Goal: Task Accomplishment & Management: Use online tool/utility

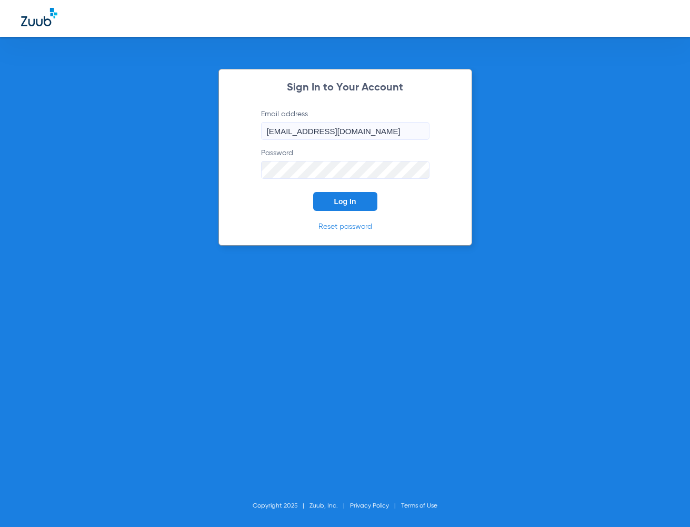
click at [638, 251] on div "Sign In to Your Account Email address [EMAIL_ADDRESS][DOMAIN_NAME] Password Log…" at bounding box center [345, 263] width 690 height 527
drag, startPoint x: 377, startPoint y: 134, endPoint x: 227, endPoint y: 138, distance: 150.1
click at [227, 138] on div "Sign In to Your Account Email address [EMAIL_ADDRESS][DOMAIN_NAME] Password Log…" at bounding box center [345, 157] width 254 height 177
paste input "wp"
type input "[EMAIL_ADDRESS][DOMAIN_NAME]"
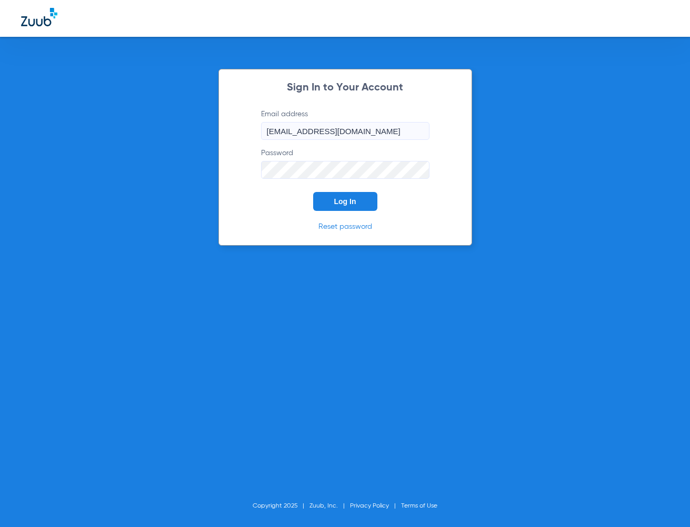
click at [66, 472] on div "Sign In to Your Account Email address [EMAIL_ADDRESS][DOMAIN_NAME] Password Log…" at bounding box center [345, 263] width 690 height 527
click at [355, 307] on div "Sign In to Your Account Email address [EMAIL_ADDRESS][DOMAIN_NAME] Password Log…" at bounding box center [345, 263] width 690 height 527
click at [337, 206] on button "Log In" at bounding box center [345, 201] width 64 height 19
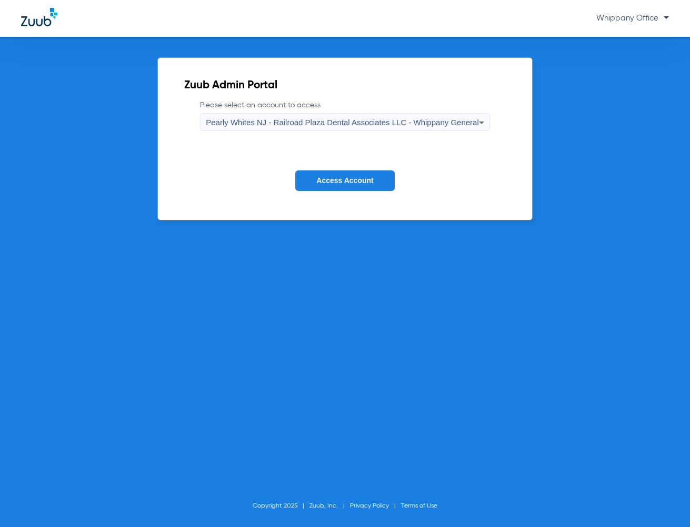
click at [350, 173] on button "Access Account" at bounding box center [344, 181] width 99 height 21
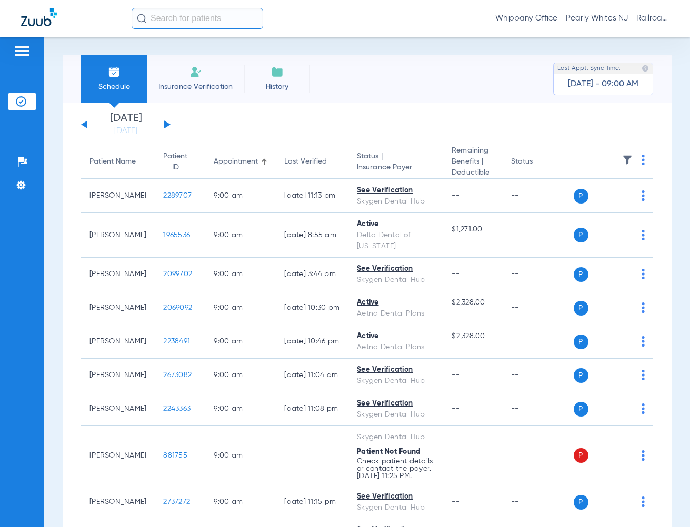
click at [167, 125] on button at bounding box center [167, 125] width 6 height 8
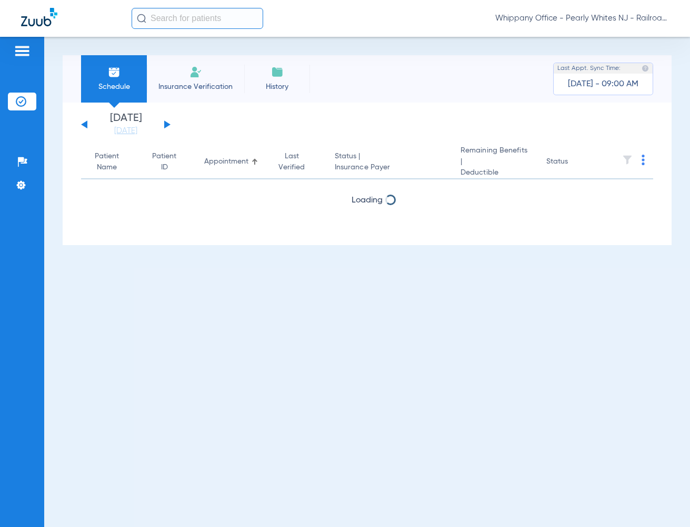
click at [167, 125] on button at bounding box center [167, 125] width 6 height 8
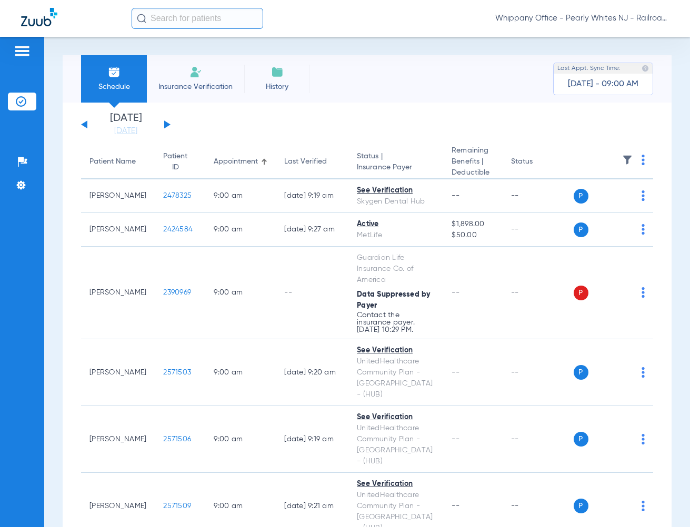
click at [642, 160] on img at bounding box center [643, 160] width 3 height 11
click at [580, 203] on span "Verify All" at bounding box center [595, 201] width 66 height 7
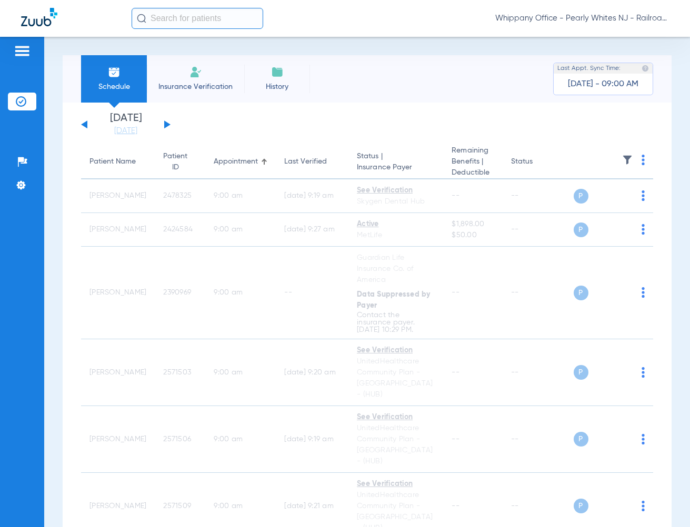
click at [618, 22] on span "Whippany Office - Pearly Whites NJ - Railroad Plaza Dental Associates LLC - Whi…" at bounding box center [582, 18] width 174 height 11
click at [617, 39] on span "Account Selection" at bounding box center [629, 37] width 59 height 7
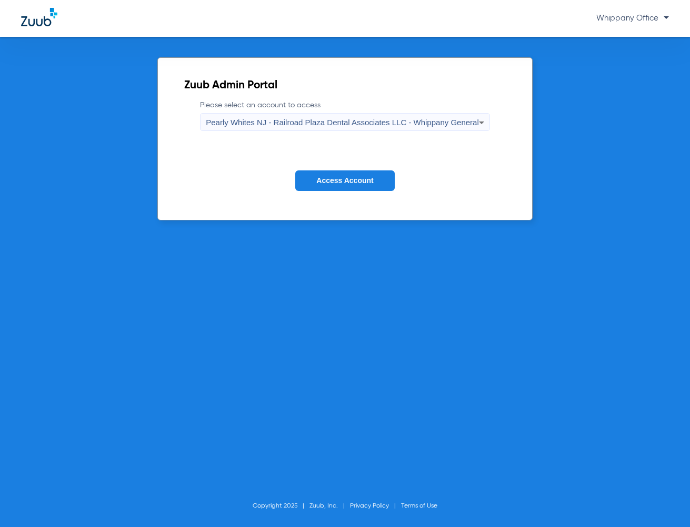
click at [419, 122] on span "Pearly Whites NJ - Railroad Plaza Dental Associates LLC - Whippany General" at bounding box center [342, 122] width 273 height 9
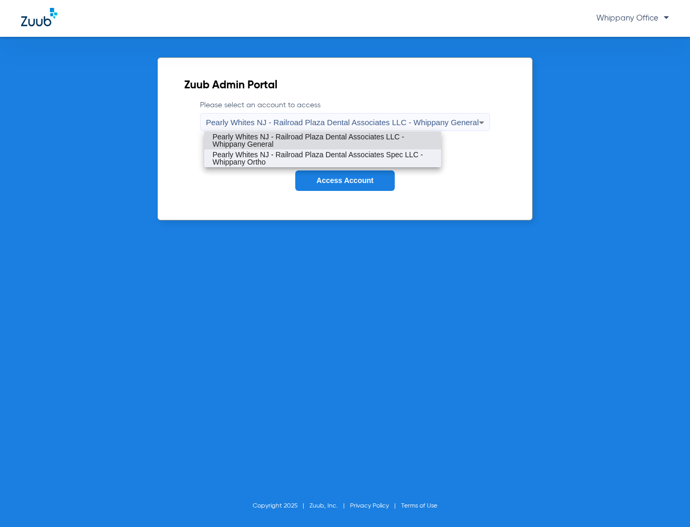
click at [393, 157] on span "Pearly Whites NJ - Railroad Plaza Dental Associates Spec LLC - Whippany Ortho" at bounding box center [323, 158] width 220 height 15
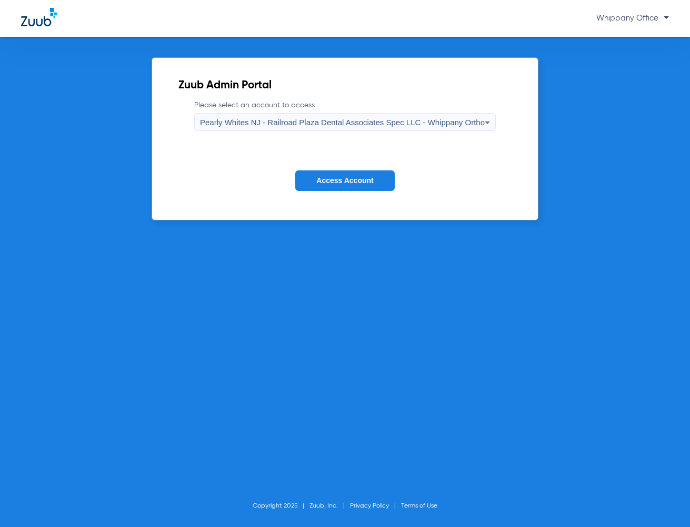
click at [363, 178] on span "Access Account" at bounding box center [344, 180] width 57 height 8
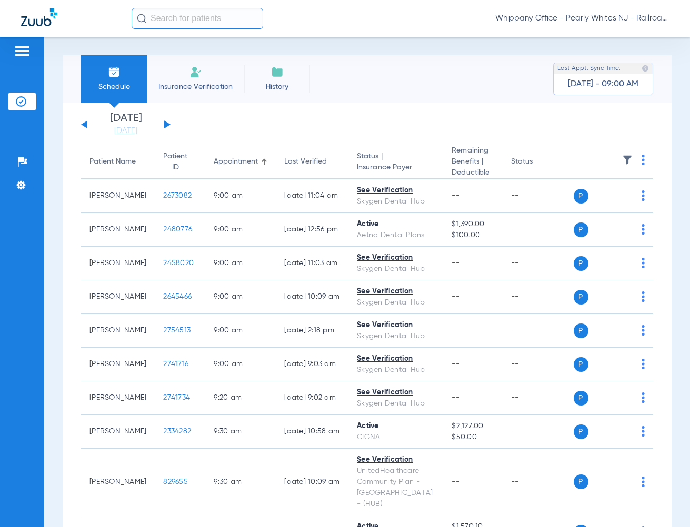
click at [166, 124] on button at bounding box center [167, 125] width 6 height 8
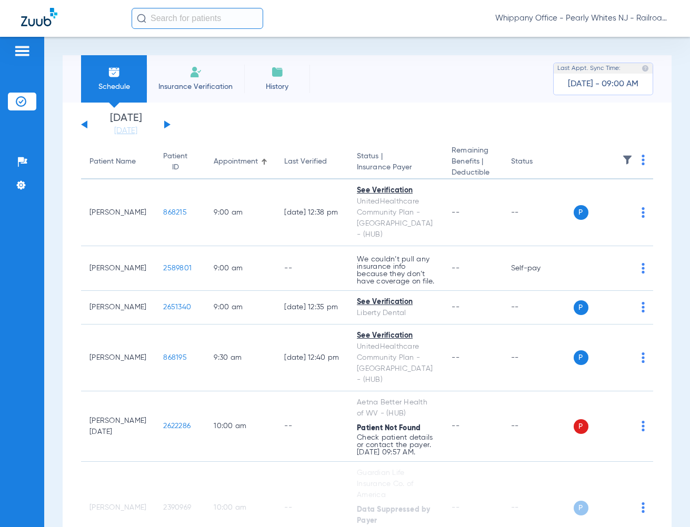
click at [642, 158] on img at bounding box center [643, 160] width 3 height 11
click at [583, 197] on button "Verify All" at bounding box center [596, 202] width 80 height 21
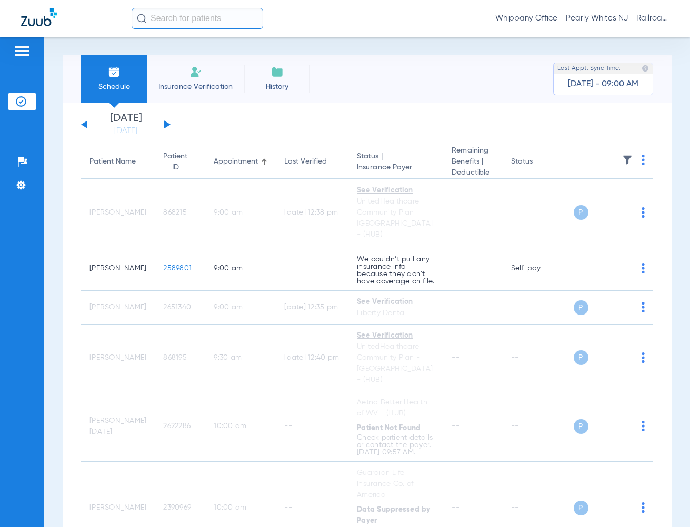
click at [199, 19] on input "text" at bounding box center [198, 18] width 132 height 21
paste input "2620242"
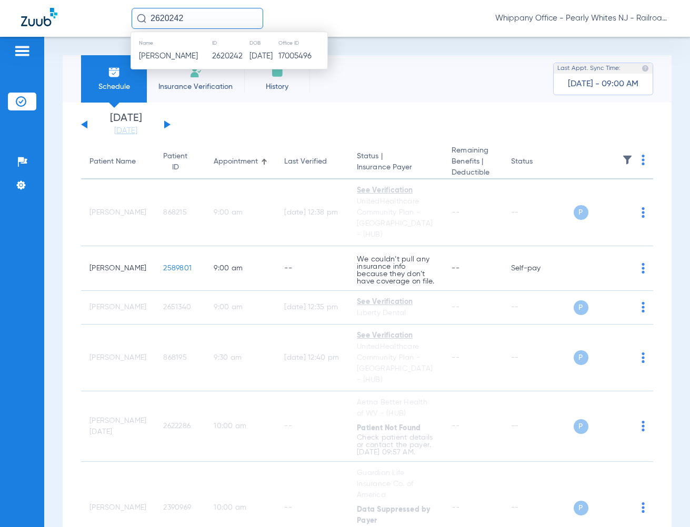
type input "2620242"
click at [212, 54] on td "2620242" at bounding box center [231, 56] width 38 height 15
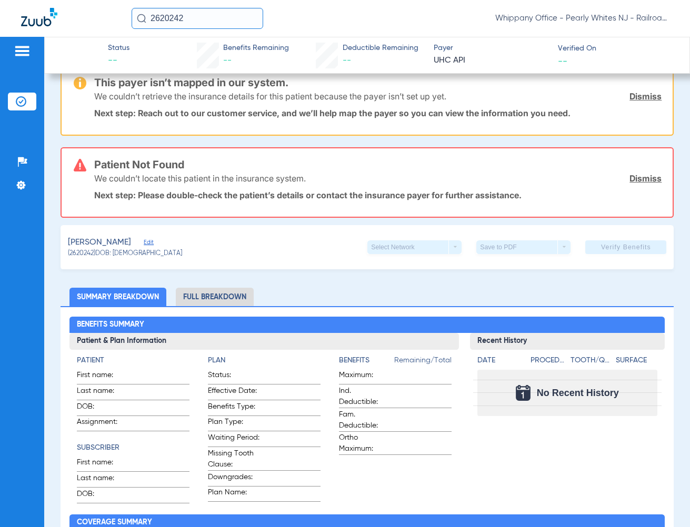
scroll to position [211, 0]
